Goal: Transaction & Acquisition: Obtain resource

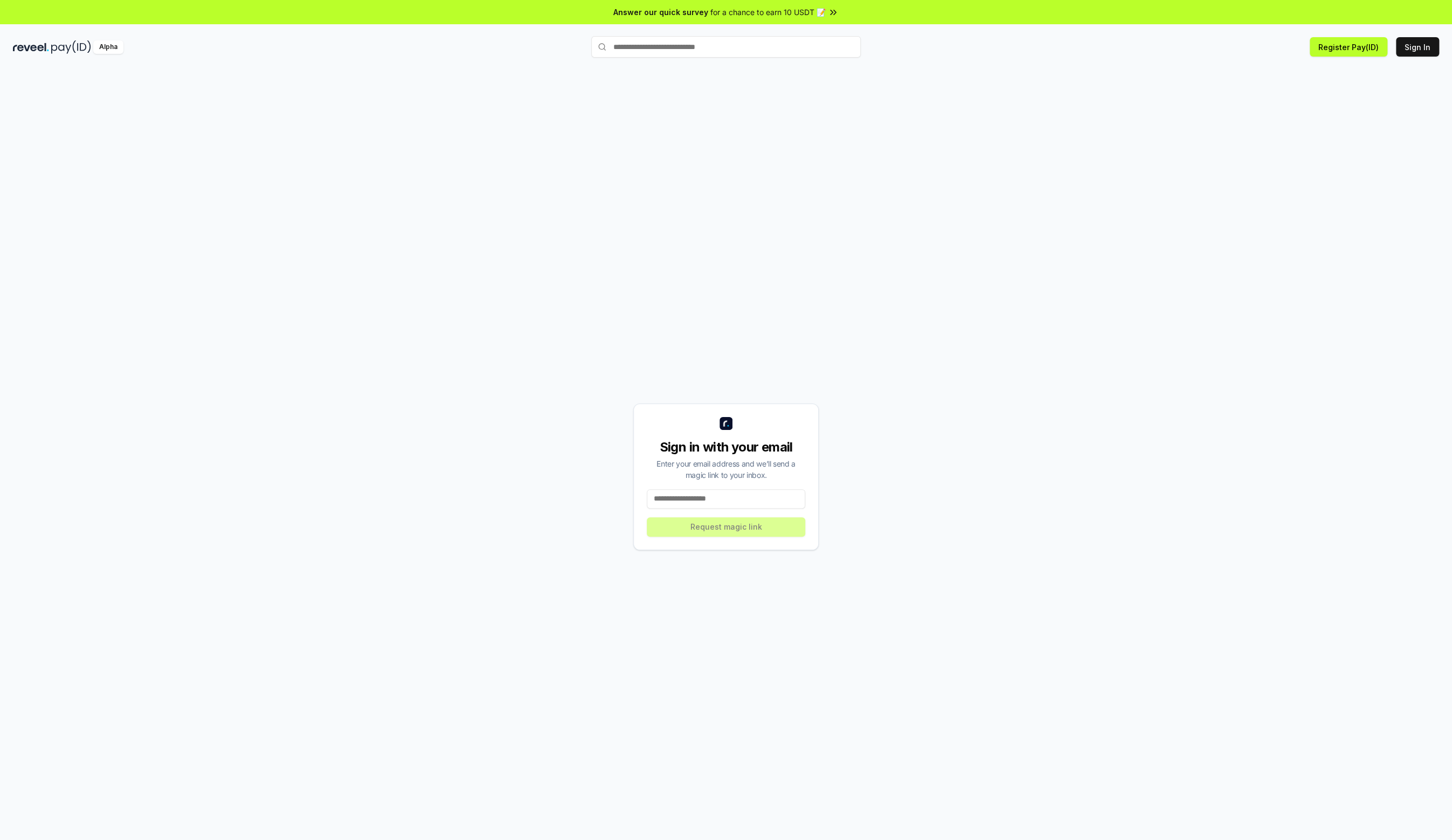
click at [711, 503] on input at bounding box center [725, 499] width 158 height 19
click at [1342, 49] on button "Register Pay(ID)" at bounding box center [1349, 47] width 78 height 19
click at [1418, 49] on button "Sign In" at bounding box center [1418, 47] width 43 height 19
